Goal: Check status: Check status

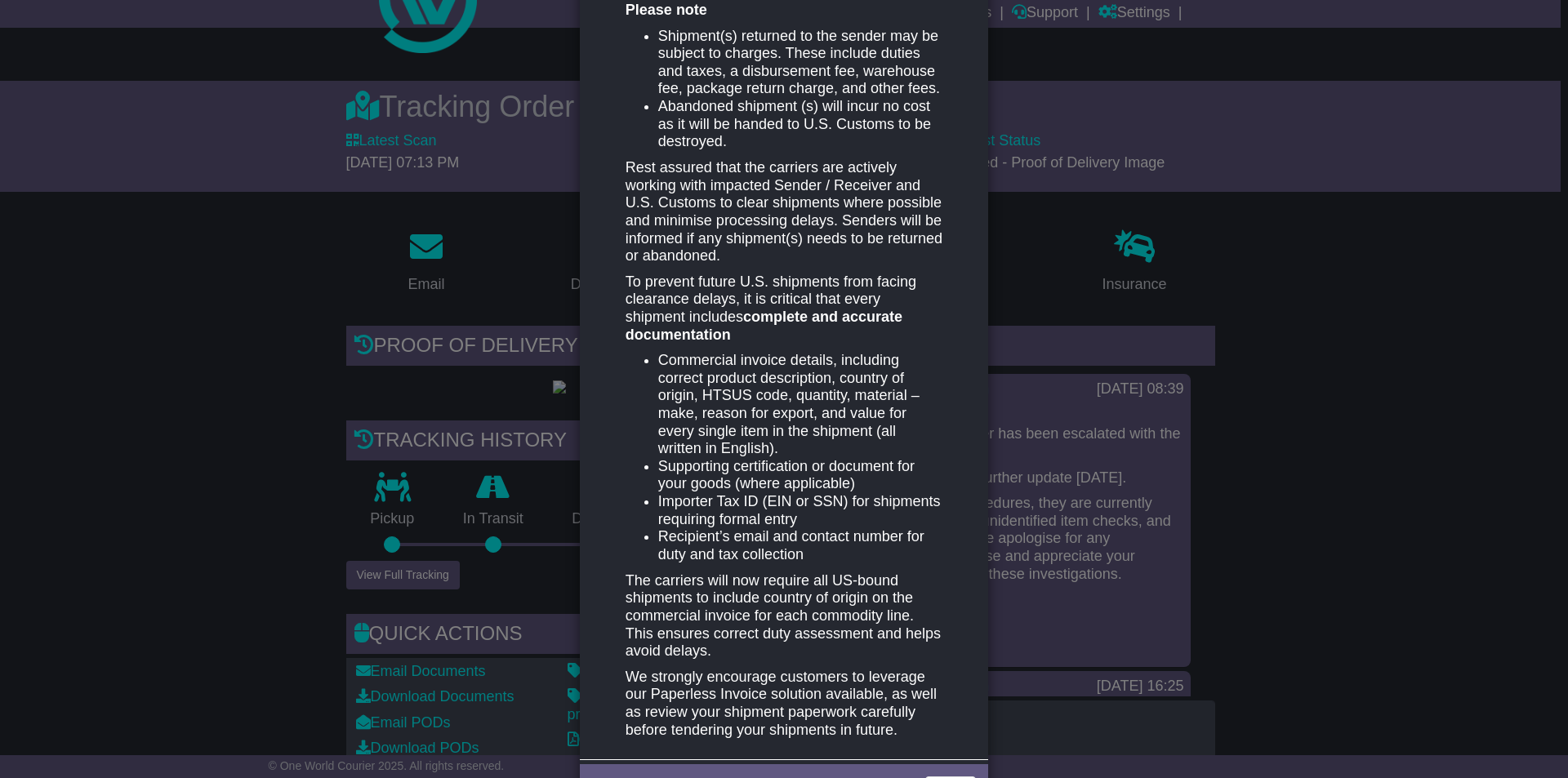
scroll to position [635, 0]
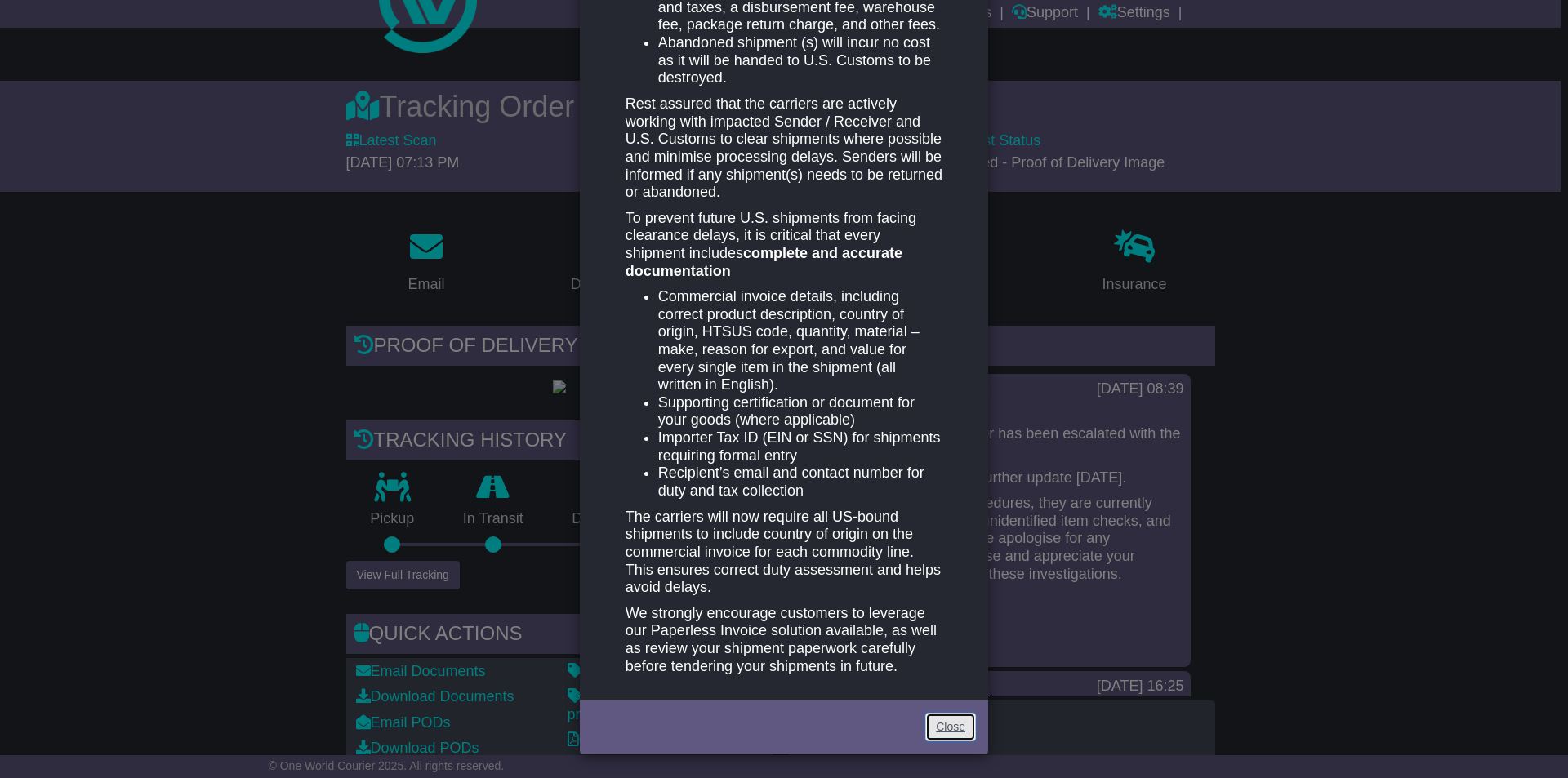
click at [959, 721] on link "Close" at bounding box center [950, 727] width 50 height 29
click at [939, 721] on link "Close" at bounding box center [950, 727] width 50 height 29
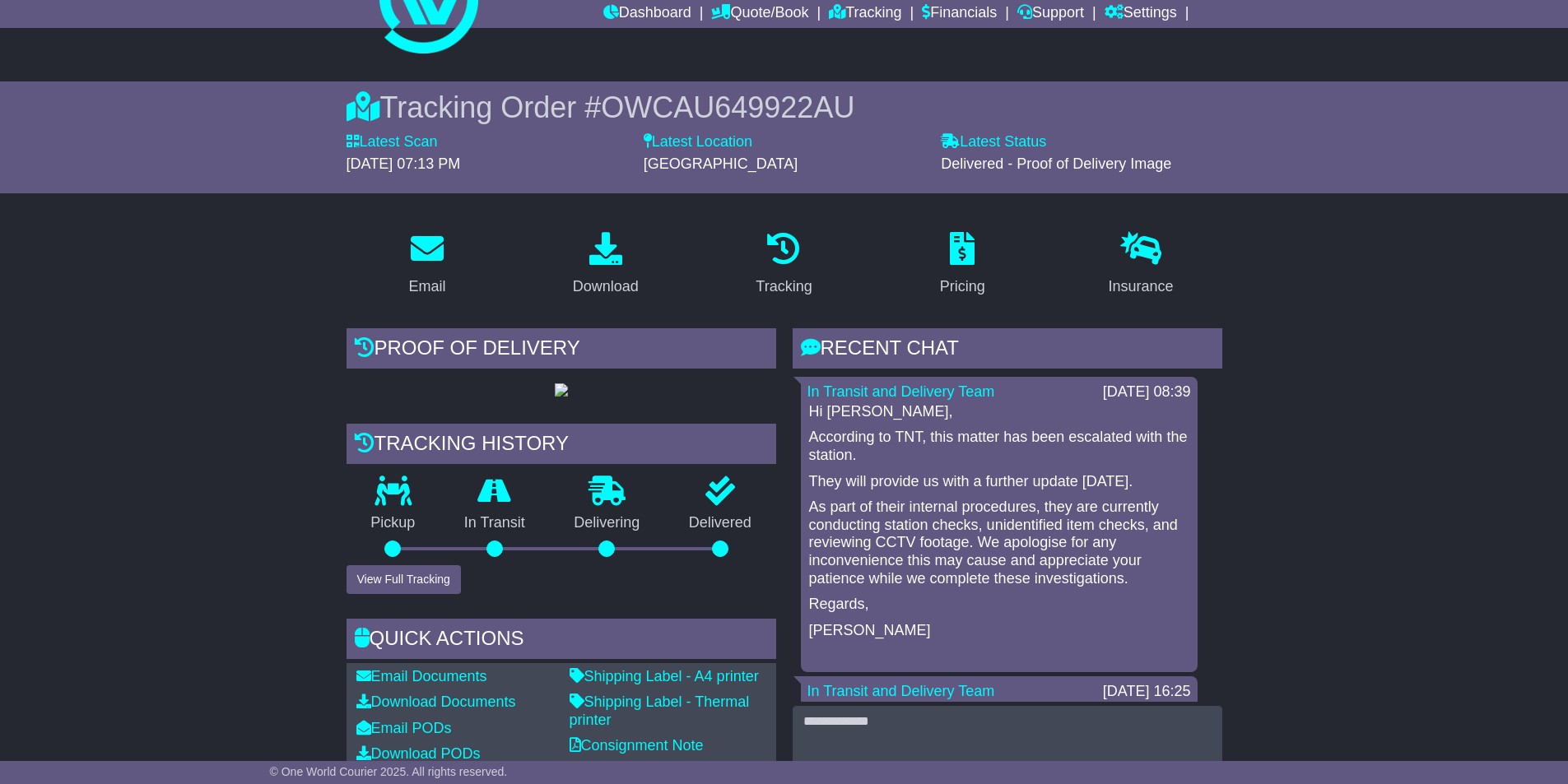
scroll to position [0, 0]
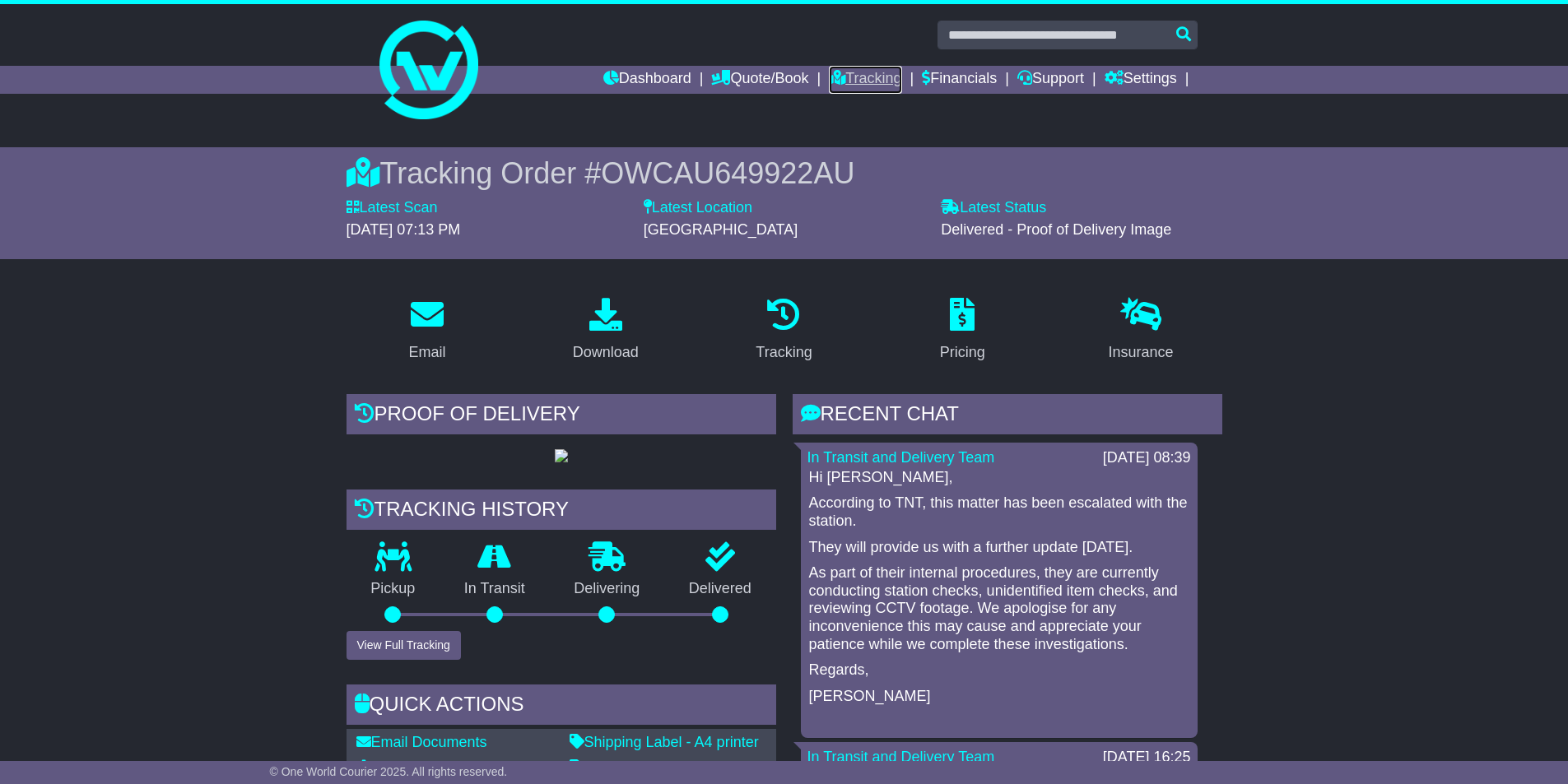
click at [843, 84] on link "Tracking" at bounding box center [865, 80] width 73 height 28
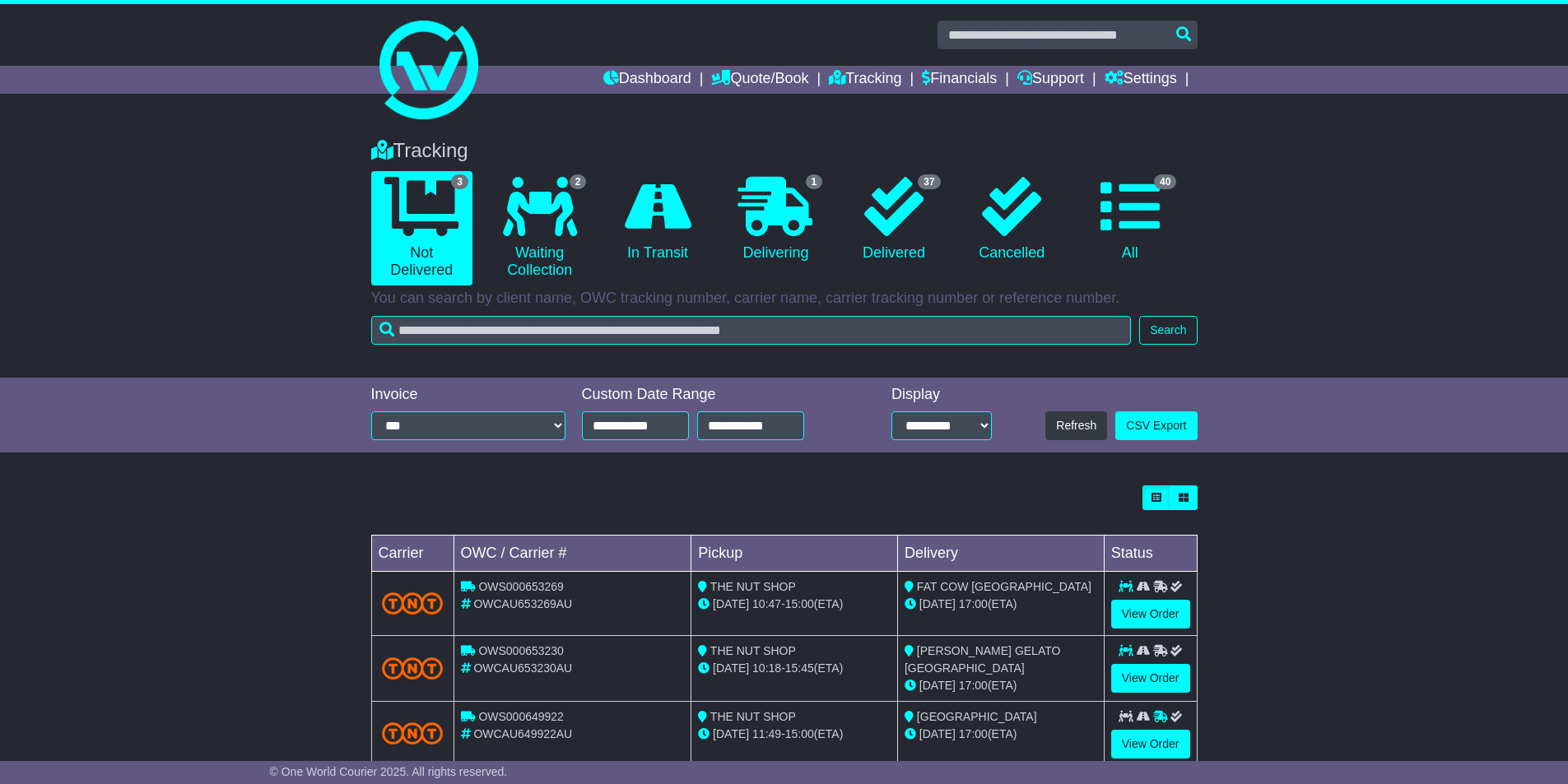
scroll to position [39, 0]
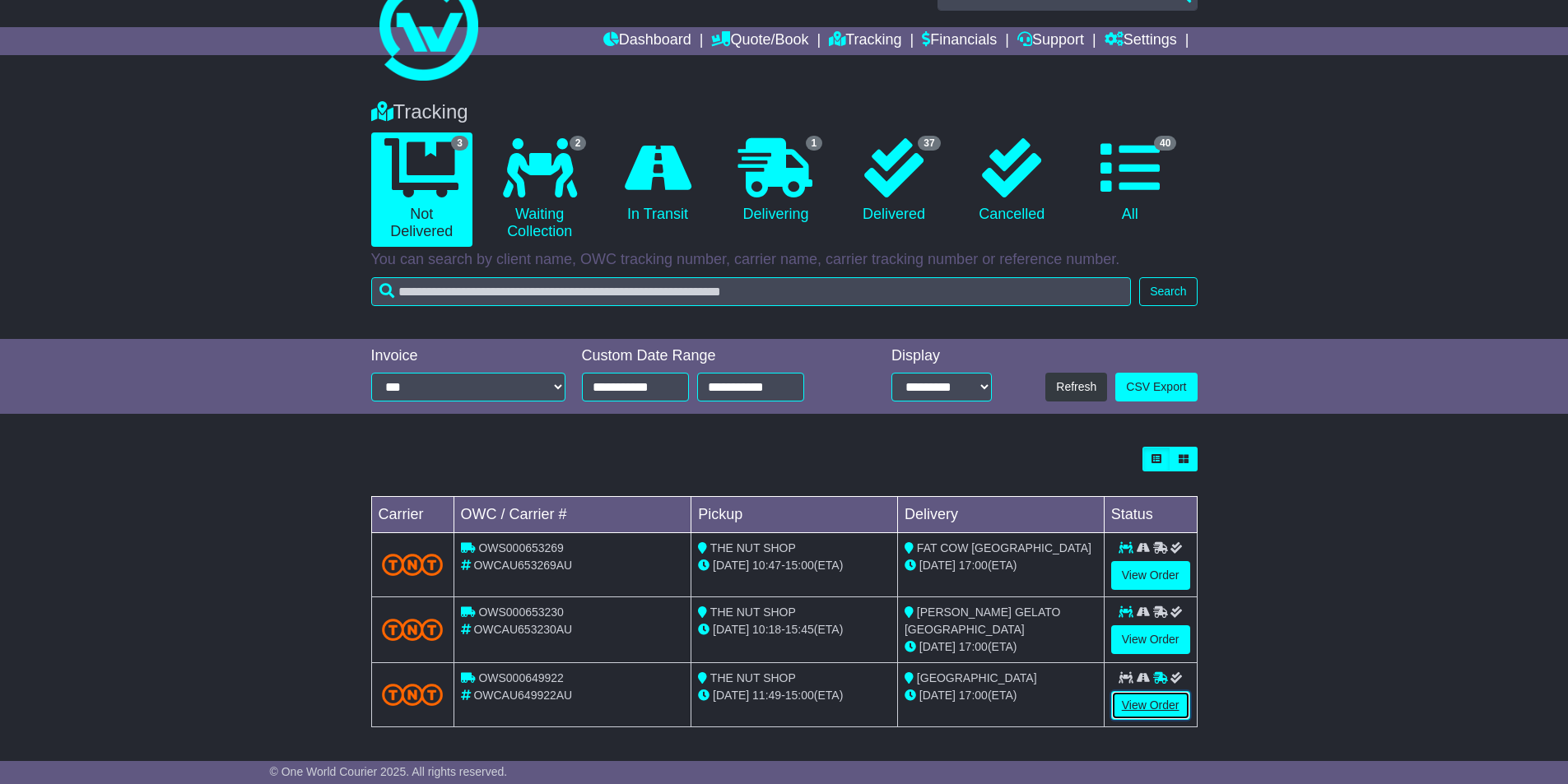
click at [1167, 692] on link "View Order" at bounding box center [1150, 705] width 79 height 29
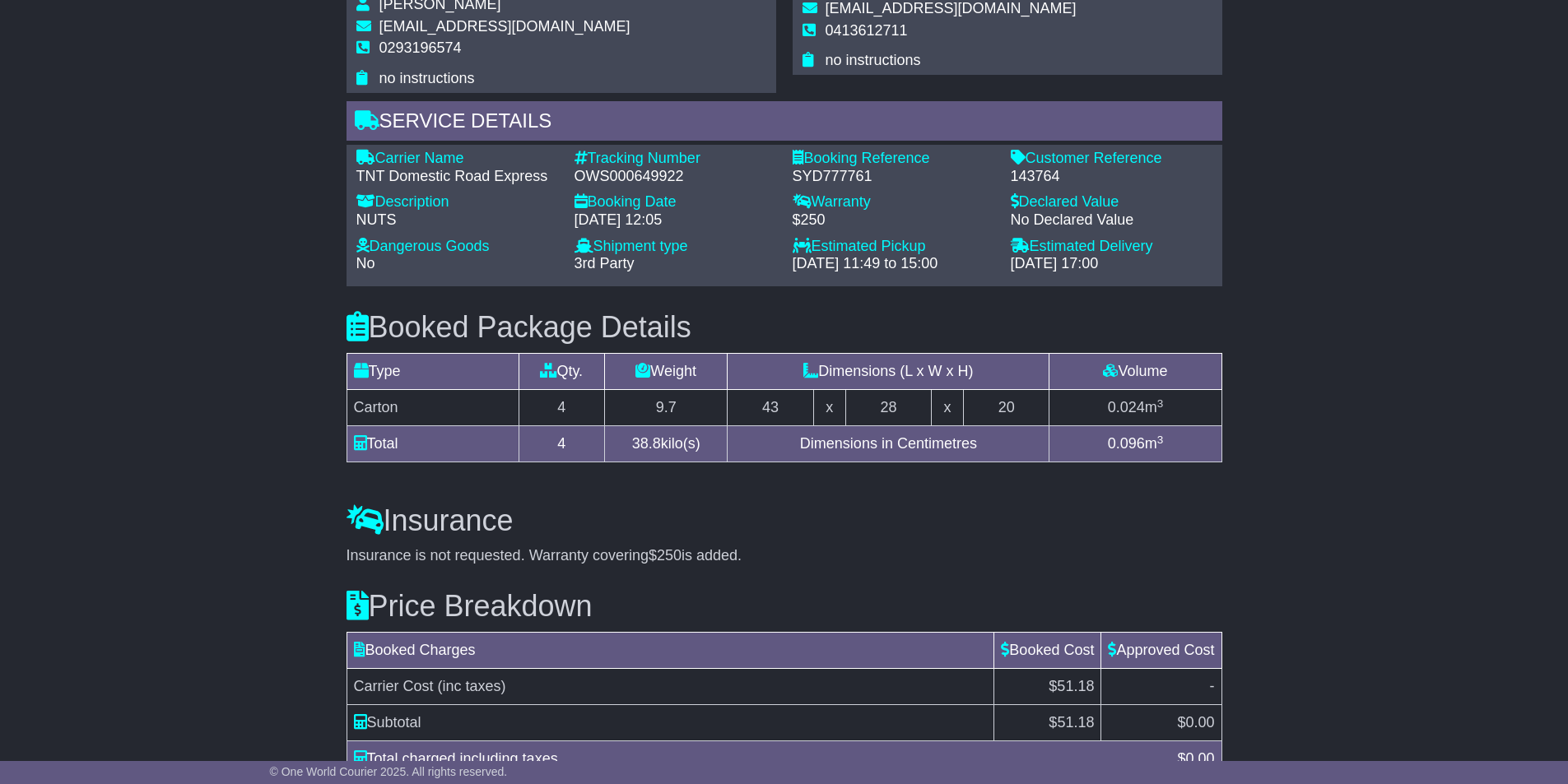
scroll to position [1241, 0]
